Goal: Information Seeking & Learning: Learn about a topic

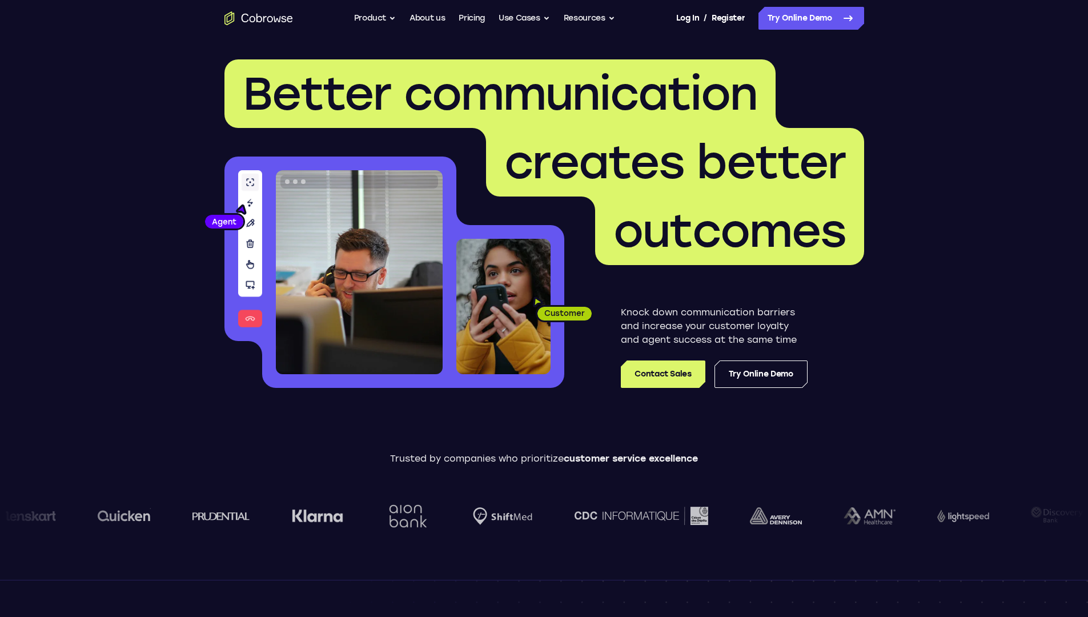
scroll to position [3412, 0]
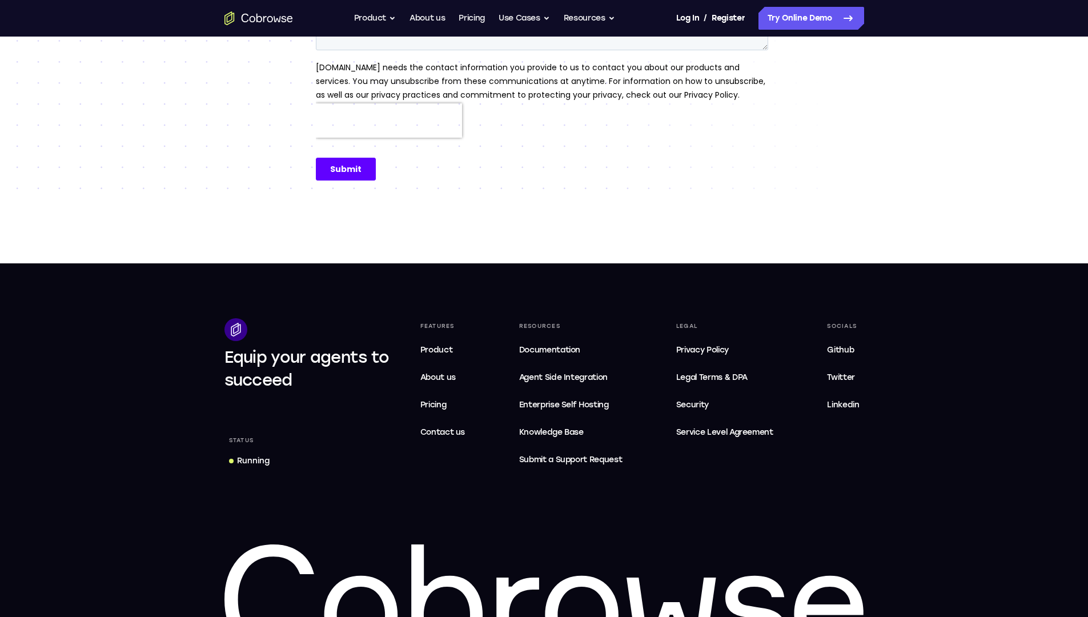
scroll to position [443, 0]
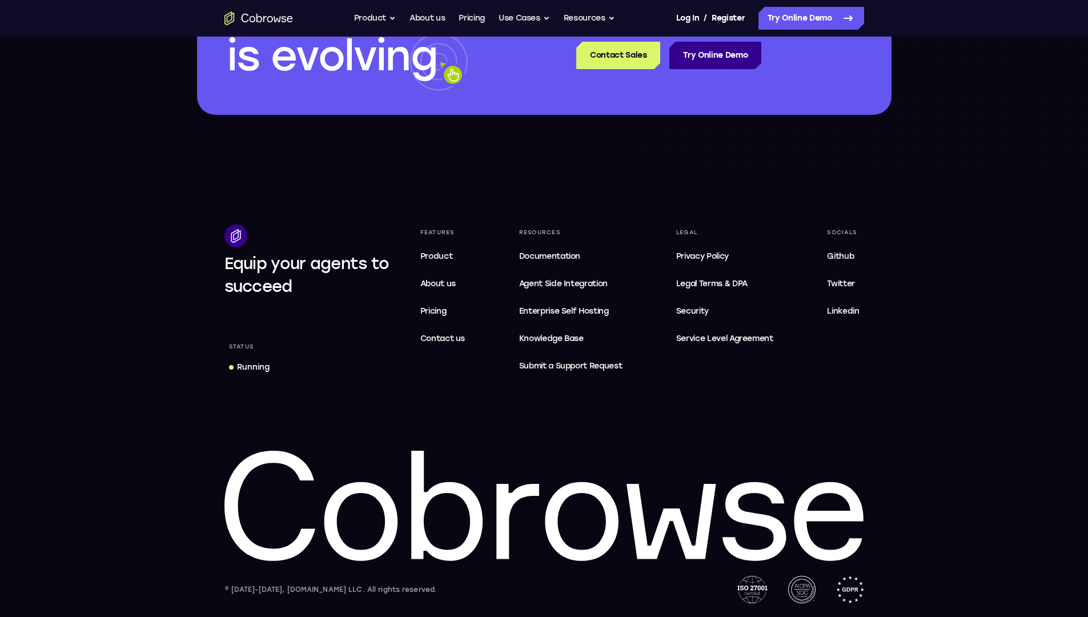
scroll to position [3412, 0]
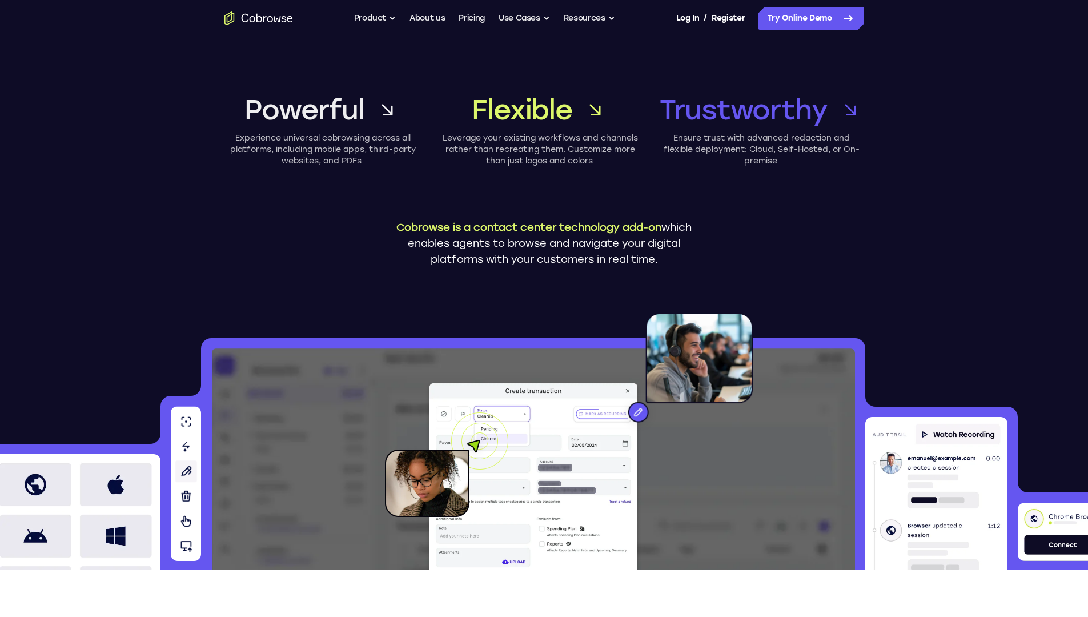
scroll to position [4413, 0]
